Goal: Information Seeking & Learning: Learn about a topic

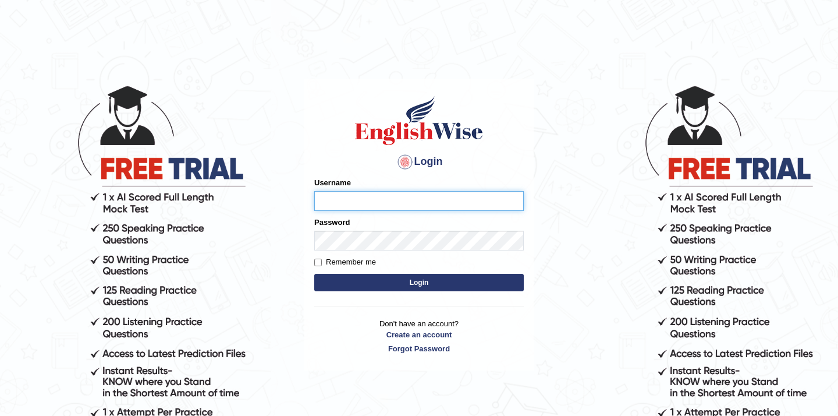
type input "Mahak_a24"
click at [395, 283] on button "Login" at bounding box center [419, 282] width 210 height 17
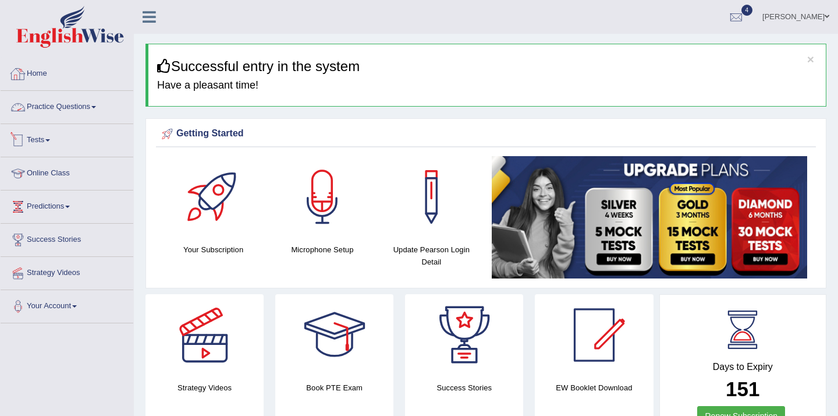
click at [86, 109] on link "Practice Questions" at bounding box center [67, 105] width 133 height 29
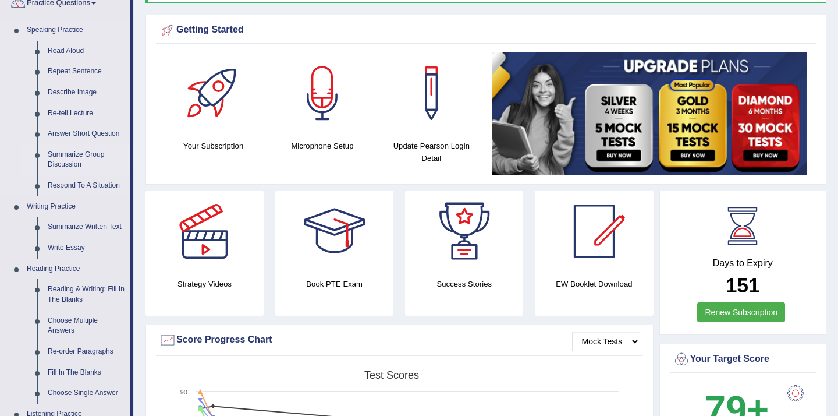
scroll to position [127, 0]
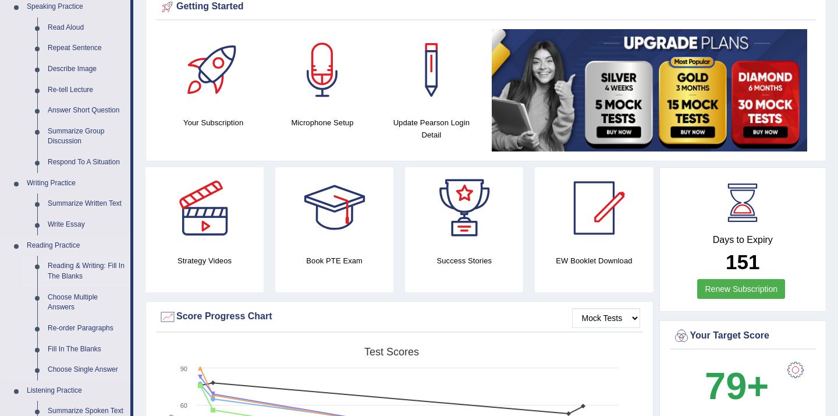
click at [72, 272] on link "Reading & Writing: Fill In The Blanks" at bounding box center [86, 271] width 88 height 31
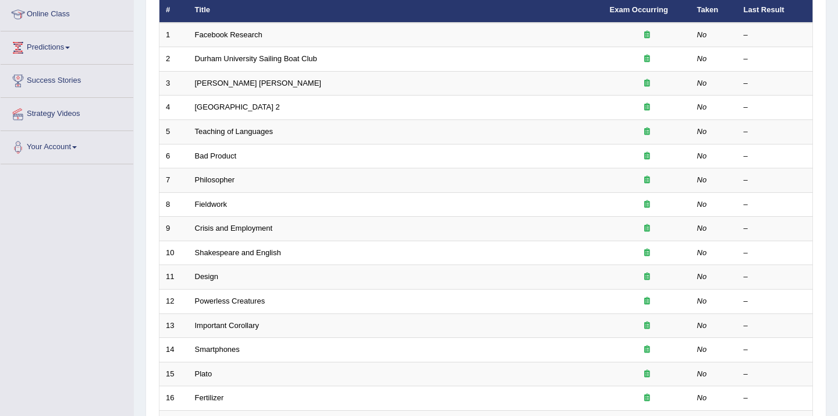
scroll to position [158, 0]
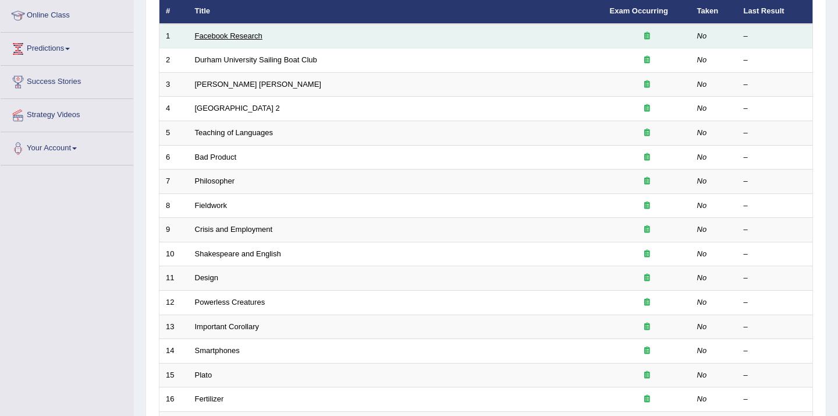
click at [243, 37] on link "Facebook Research" at bounding box center [229, 35] width 68 height 9
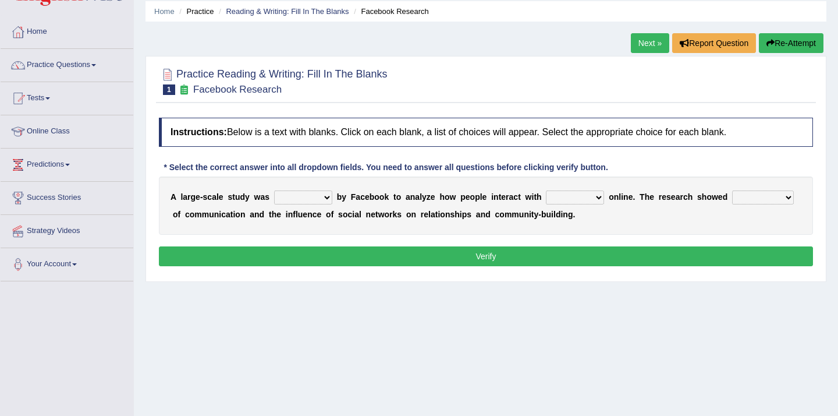
scroll to position [48, 0]
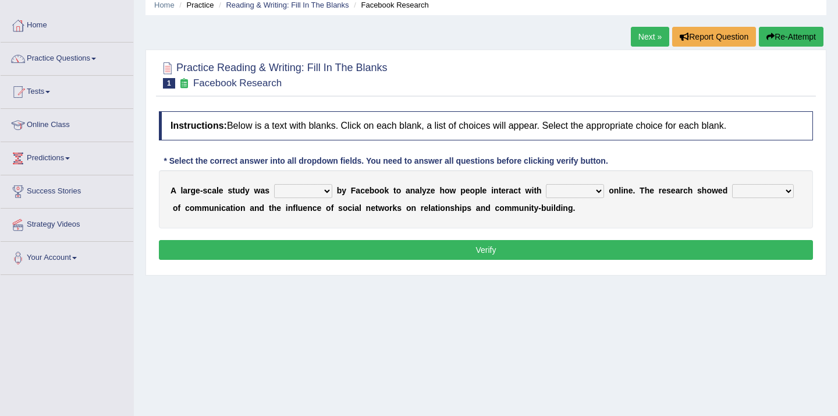
click at [324, 191] on select "surveyed had asked made" at bounding box center [303, 191] width 58 height 14
select select "surveyed"
click at [274, 185] on select "surveyed had asked made" at bounding box center [303, 191] width 58 height 14
click at [592, 191] on select "together all each other another" at bounding box center [575, 191] width 58 height 14
select select "each other"
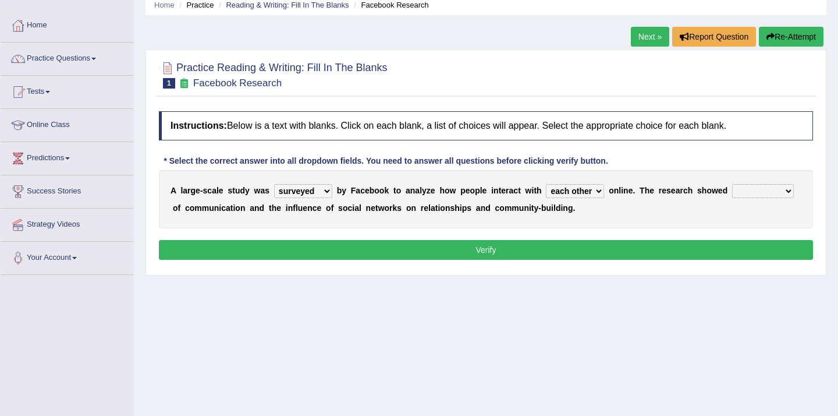
click at [548, 185] on select "together all each other another" at bounding box center [575, 191] width 58 height 14
click at [762, 188] on select "advantages standards fellowships patterns" at bounding box center [763, 191] width 62 height 14
select select "patterns"
click at [733, 185] on select "advantages standards fellowships patterns" at bounding box center [763, 191] width 62 height 14
click at [681, 250] on button "Verify" at bounding box center [486, 250] width 654 height 20
